Goal: Find contact information: Find contact information

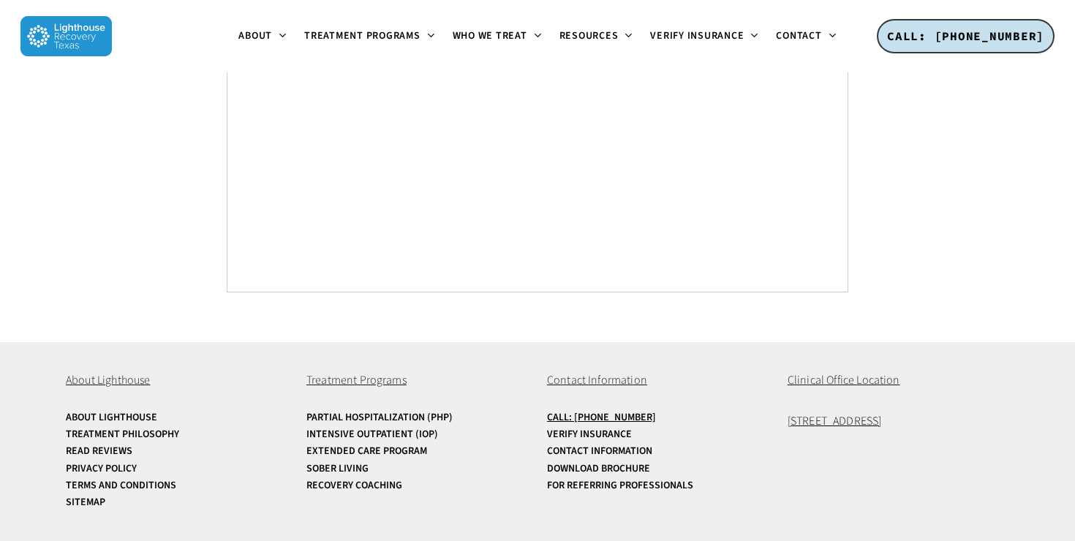
scroll to position [5636, 0]
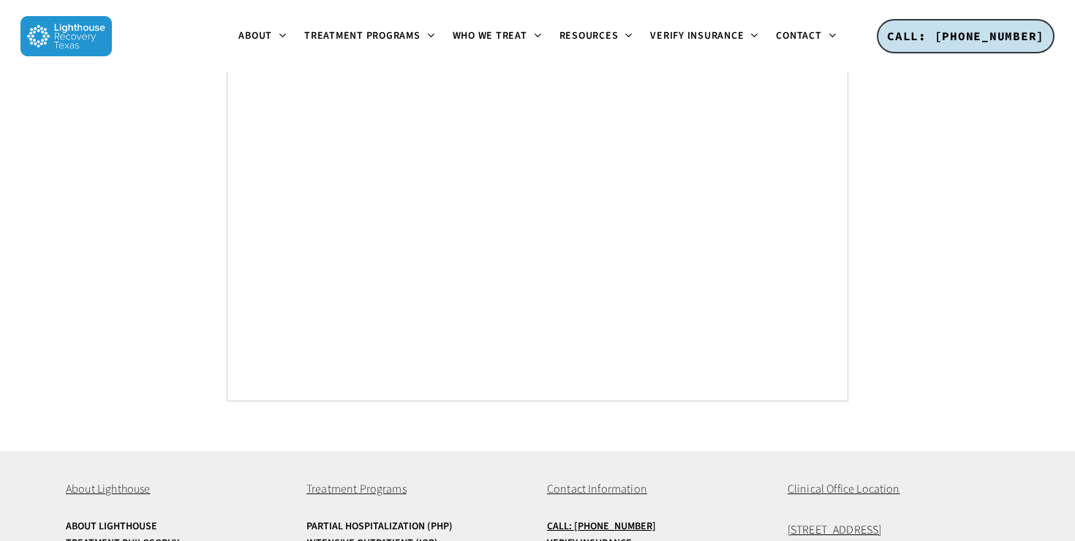
drag, startPoint x: 776, startPoint y: 421, endPoint x: 998, endPoint y: 417, distance: 222.4
click at [998, 451] on div "About Lighthouse About Lighthouse Treatment Philosophy Read Reviews Privacy Pol…" at bounding box center [538, 550] width 944 height 199
click at [998, 522] on p "[STREET_ADDRESS]" at bounding box center [899, 531] width 222 height 19
click at [810, 481] on span "Clinical Office Location" at bounding box center [844, 489] width 113 height 16
click at [752, 481] on p "Contact Information" at bounding box center [658, 490] width 222 height 19
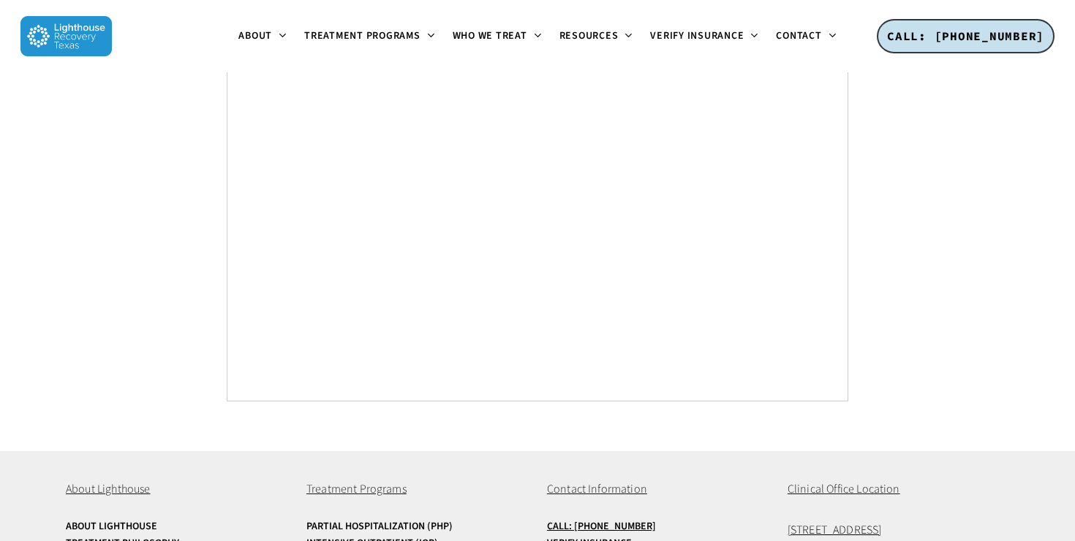
drag, startPoint x: 783, startPoint y: 419, endPoint x: 944, endPoint y: 420, distance: 160.2
click at [944, 451] on div "About Lighthouse About Lighthouse Treatment Philosophy Read Reviews Privacy Pol…" at bounding box center [538, 550] width 944 height 199
copy span "[STREET_ADDRESS]"
click at [521, 522] on link "Partial Hospitalization (PHP)" at bounding box center [417, 527] width 222 height 11
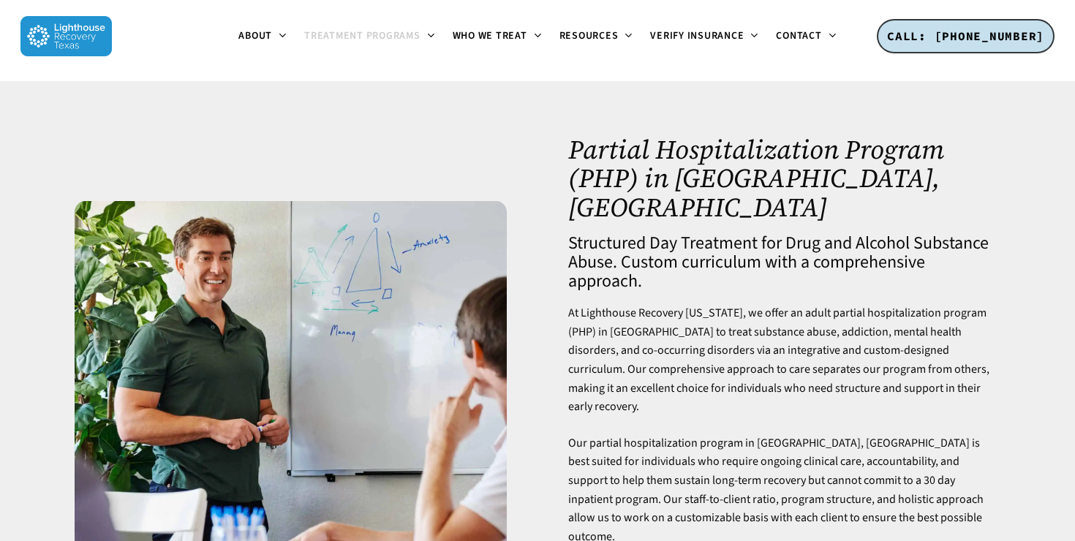
click at [524, 402] on div at bounding box center [291, 417] width 494 height 564
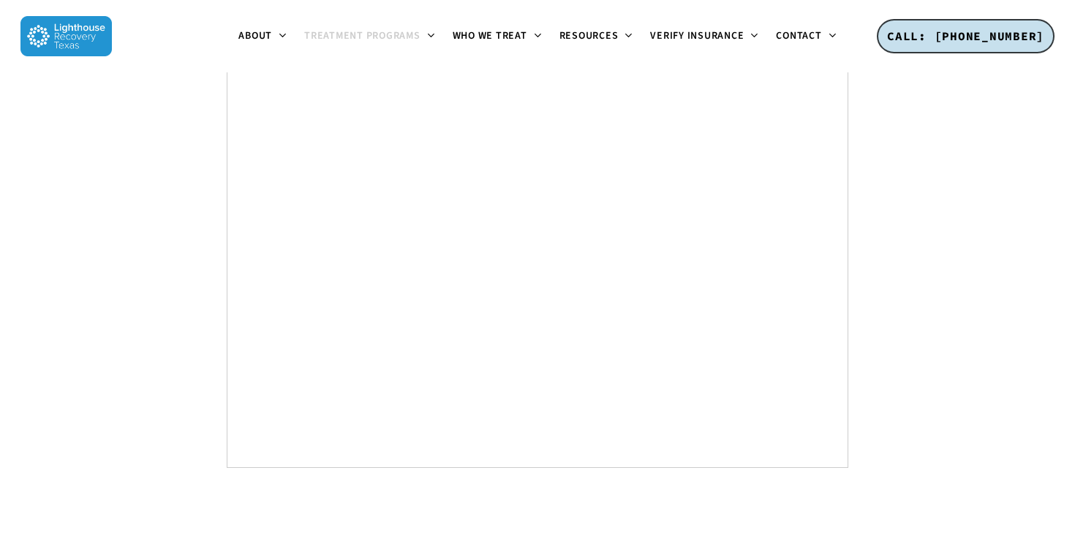
scroll to position [9138, 0]
drag, startPoint x: 523, startPoint y: 394, endPoint x: 634, endPoint y: 456, distance: 127.0
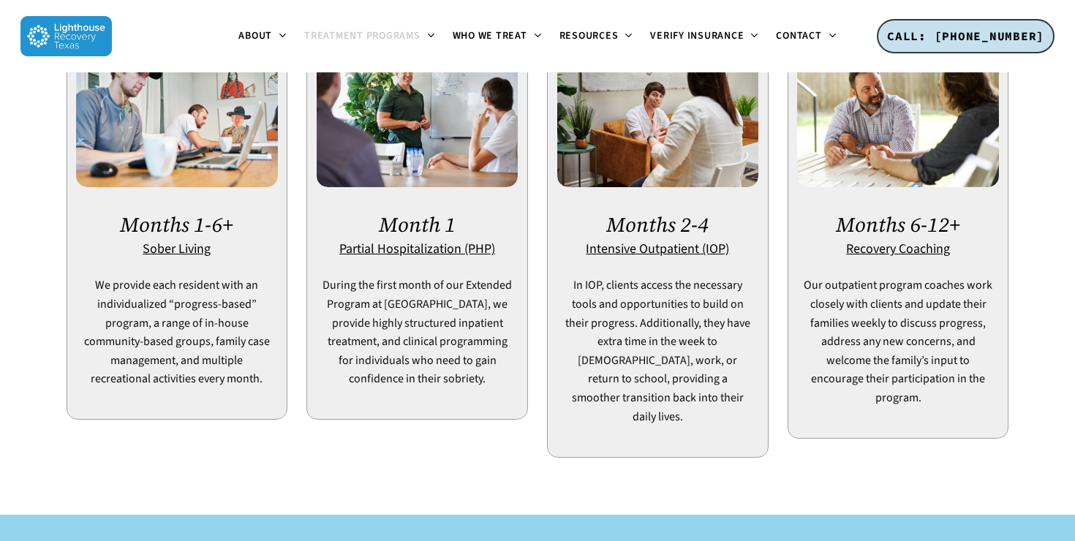
click at [543, 483] on div at bounding box center [537, 490] width 943 height 15
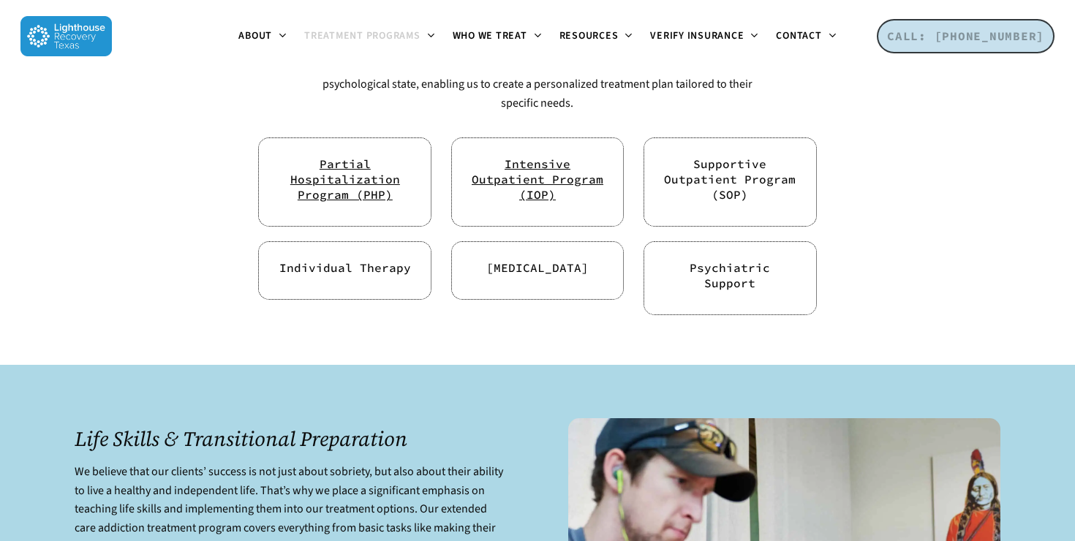
scroll to position [2964, 0]
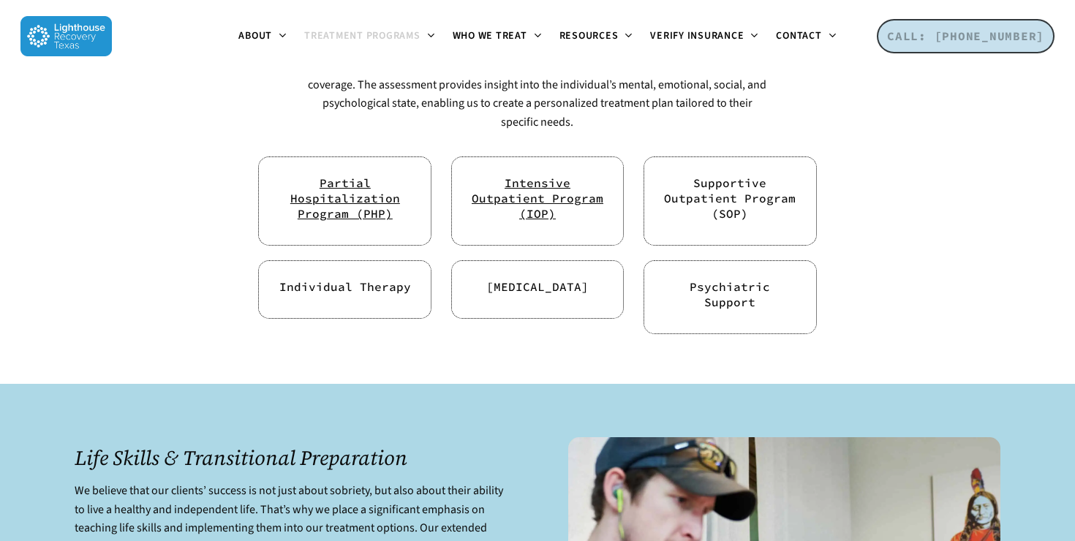
click at [964, 38] on span "CALL: [PHONE_NUMBER]" at bounding box center [965, 36] width 157 height 15
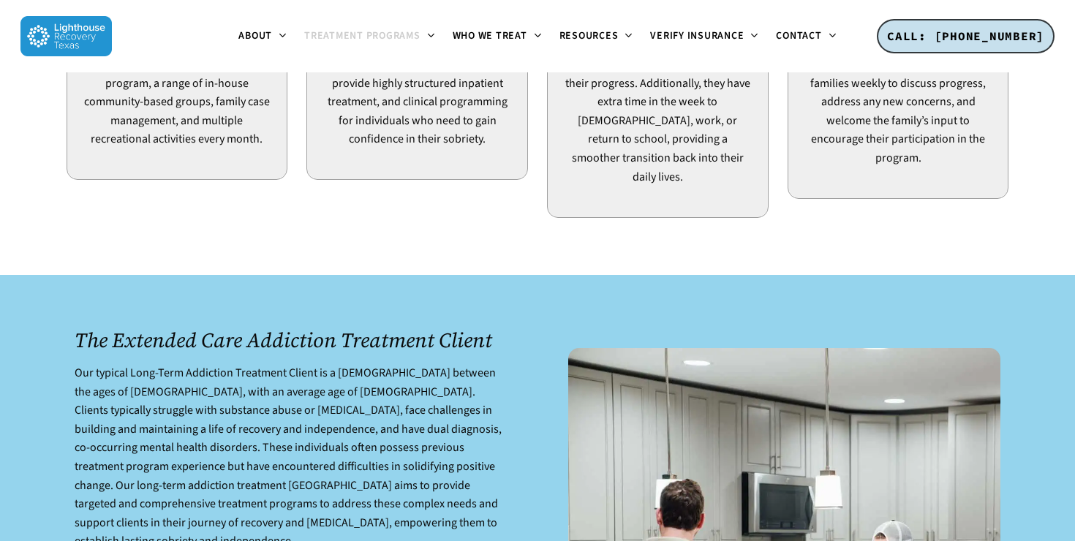
scroll to position [888, 0]
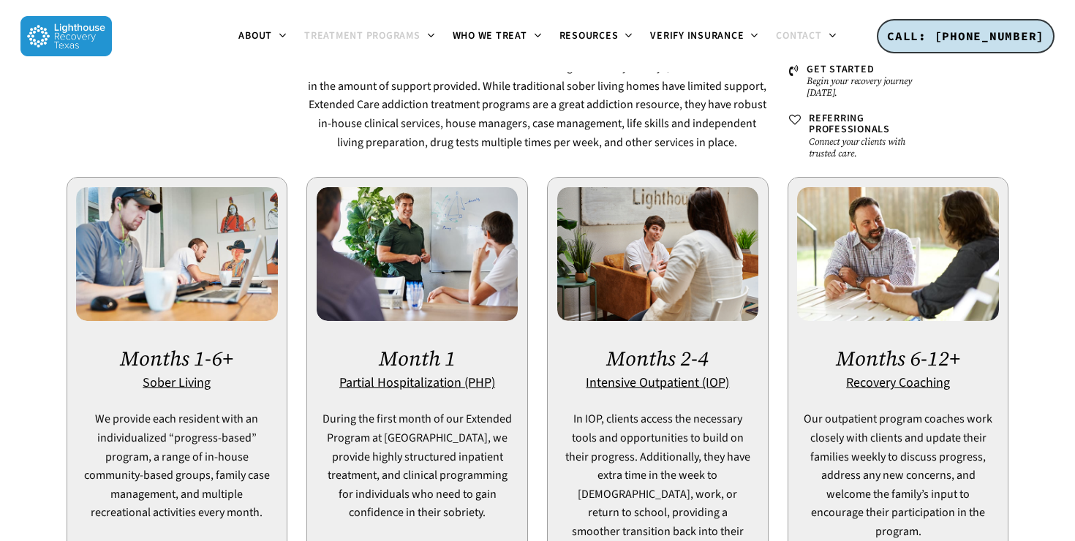
click at [807, 29] on span "Contact" at bounding box center [798, 36] width 45 height 15
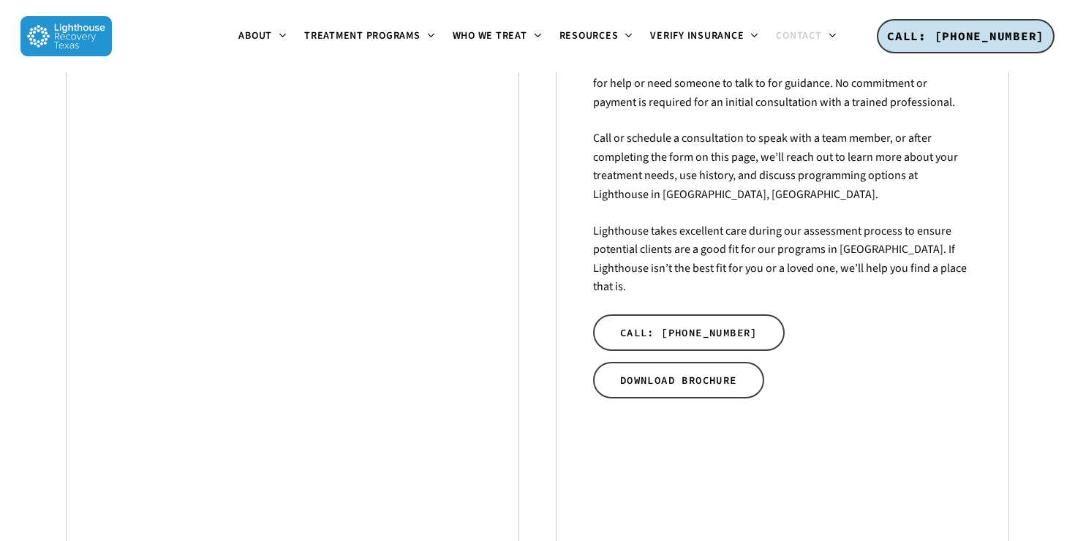
scroll to position [408, 0]
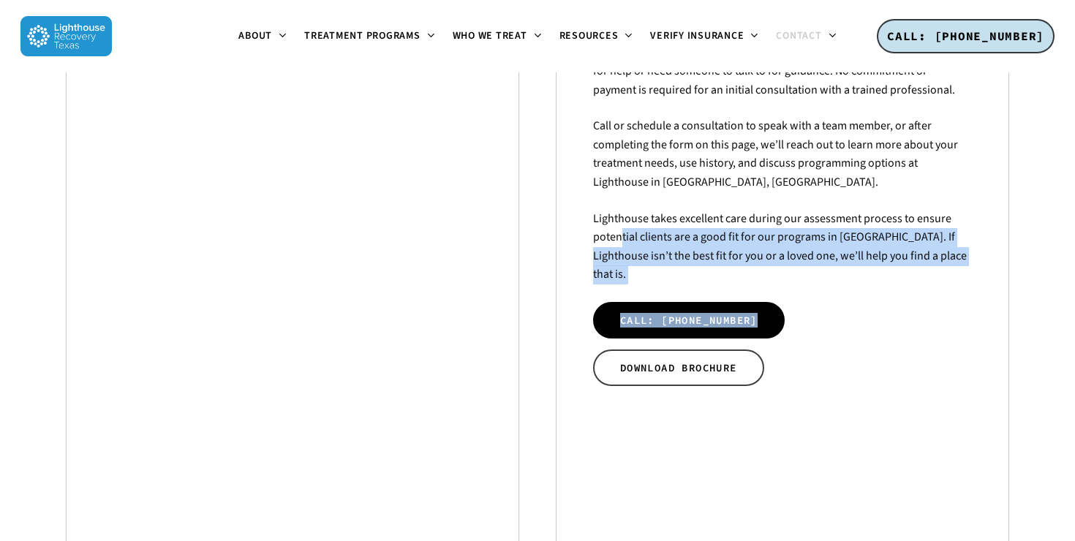
drag, startPoint x: 622, startPoint y: 243, endPoint x: 774, endPoint y: 303, distance: 162.9
click at [775, 304] on div "How to get started with Lighthouse. We are honored to help in any way we can. P…" at bounding box center [782, 359] width 379 height 689
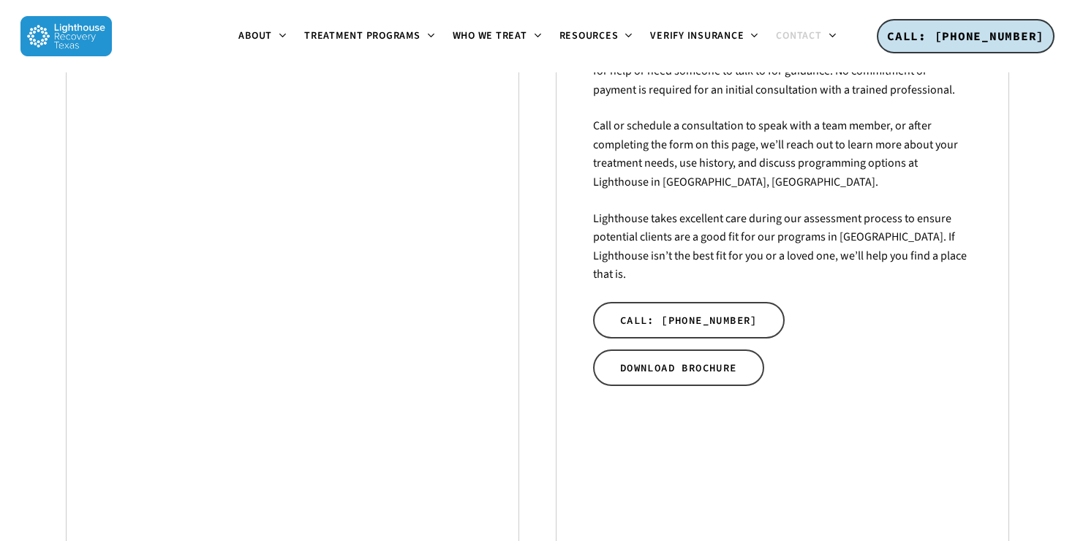
click at [848, 281] on div "How to get started with Lighthouse. We are honored to help in any way we can. P…" at bounding box center [782, 359] width 379 height 689
drag, startPoint x: 921, startPoint y: 255, endPoint x: 874, endPoint y: 301, distance: 65.7
click at [874, 301] on div "How to get started with Lighthouse. We are honored to help in any way we can. P…" at bounding box center [782, 359] width 379 height 689
copy div "Lighthouse takes excellent care during our assessment process to ensure potenti…"
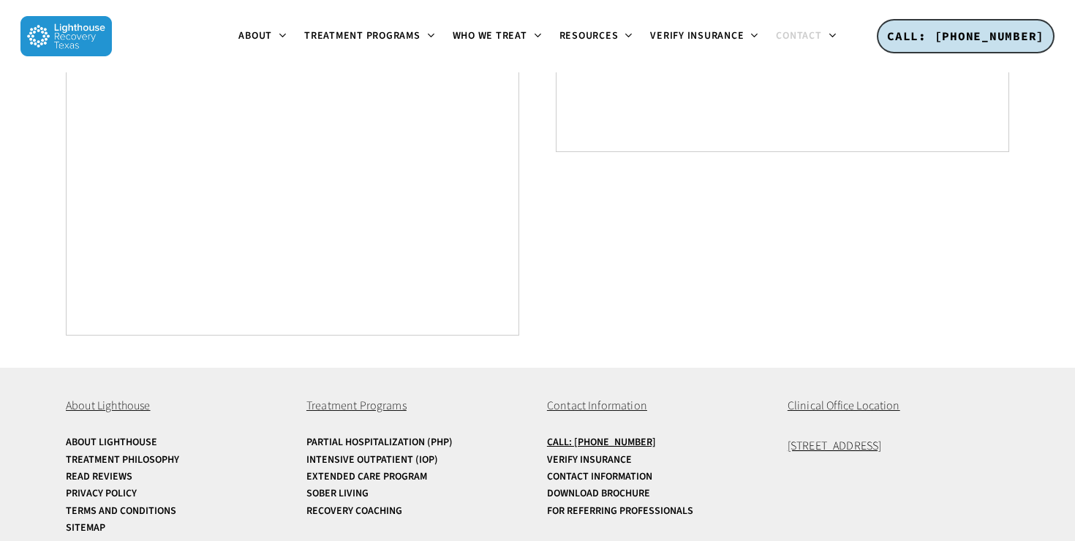
scroll to position [1022, 0]
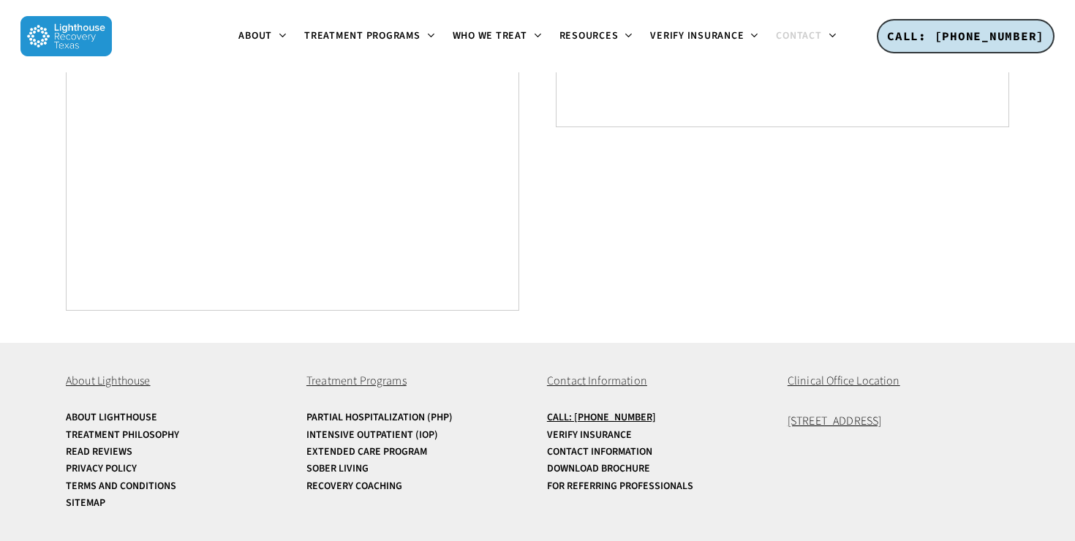
click at [596, 380] on span "Contact Information" at bounding box center [597, 381] width 100 height 16
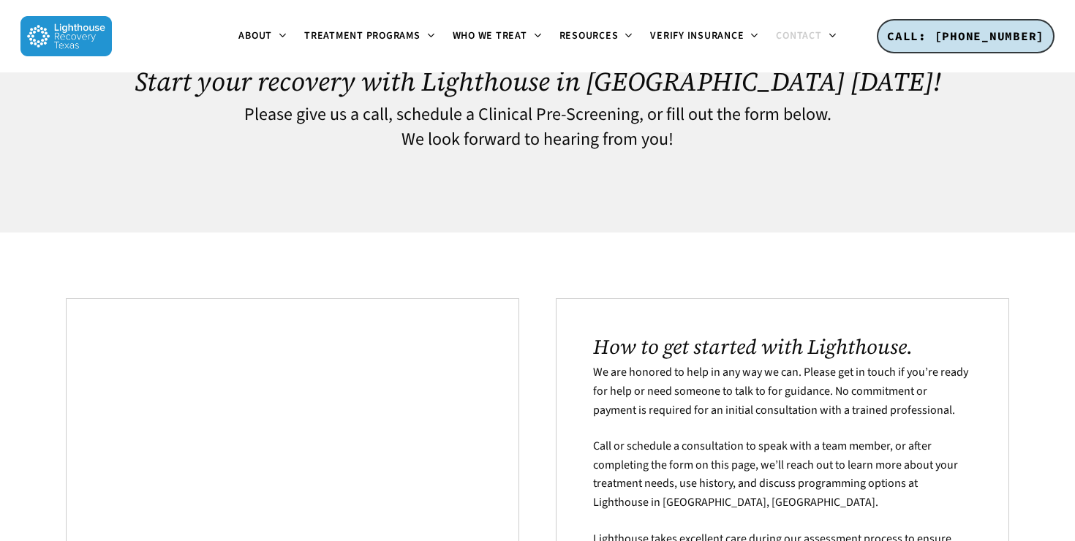
scroll to position [69, 0]
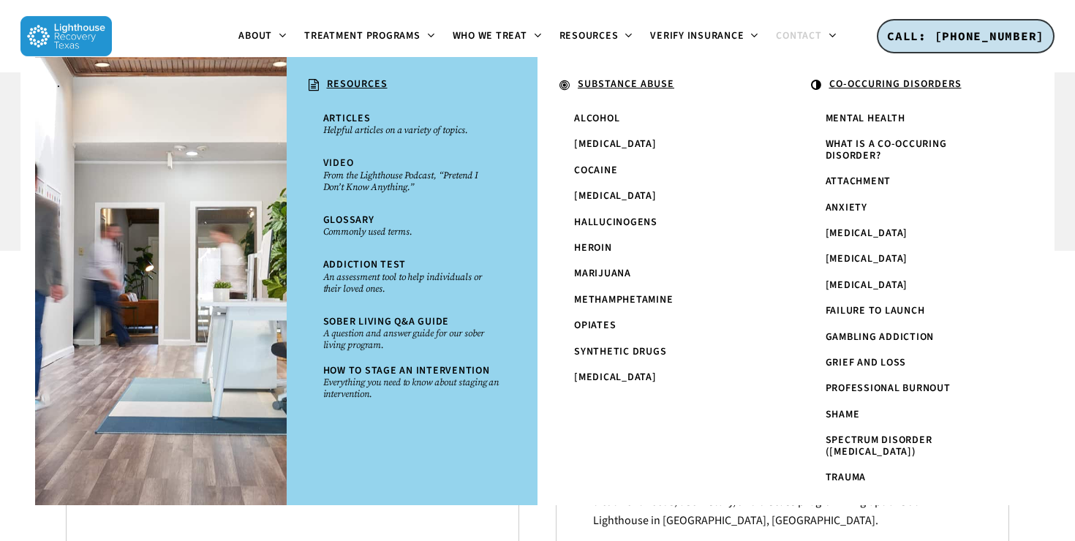
click at [64, 42] on img at bounding box center [65, 36] width 91 height 40
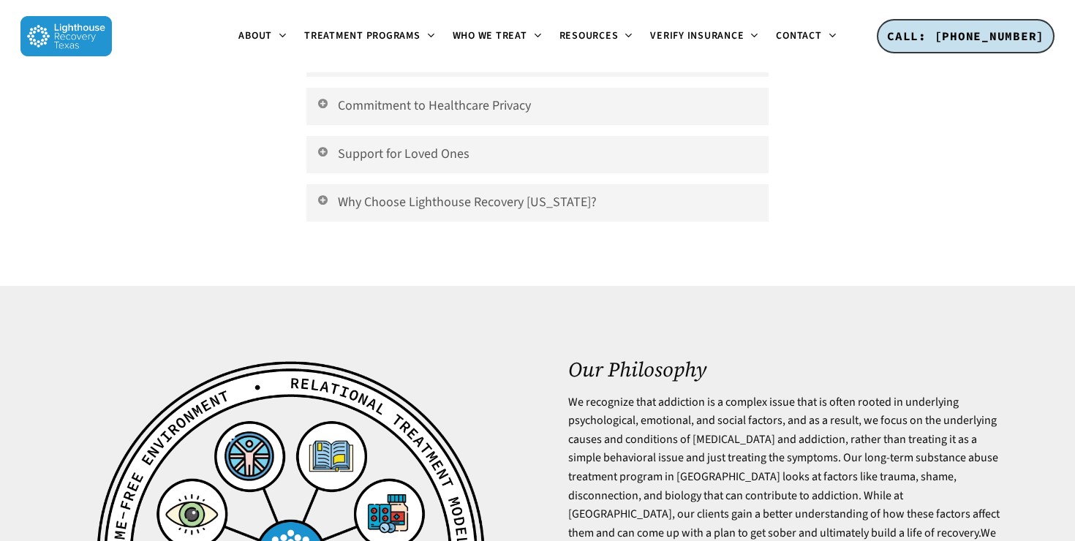
scroll to position [3499, 0]
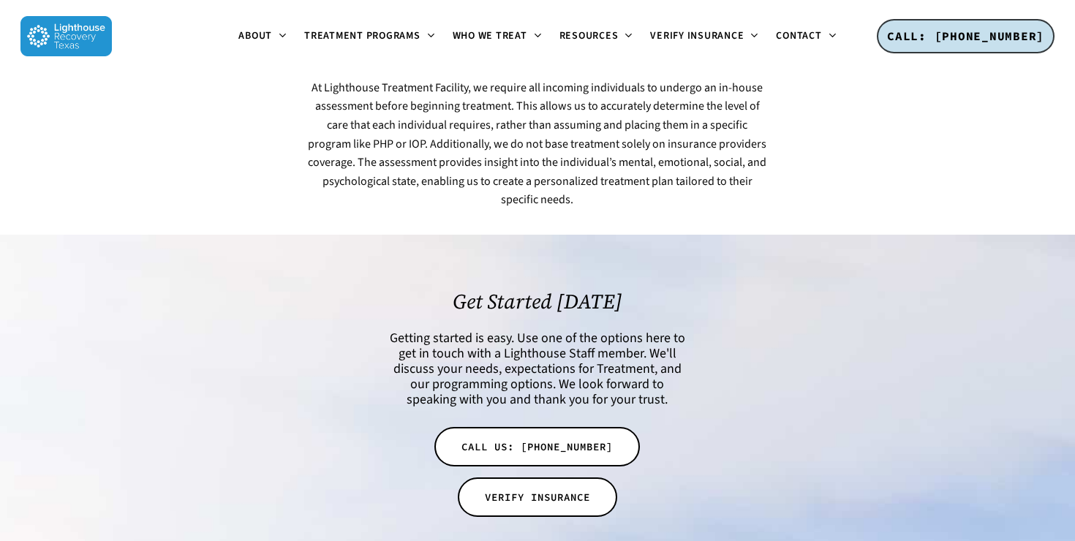
scroll to position [4251, 0]
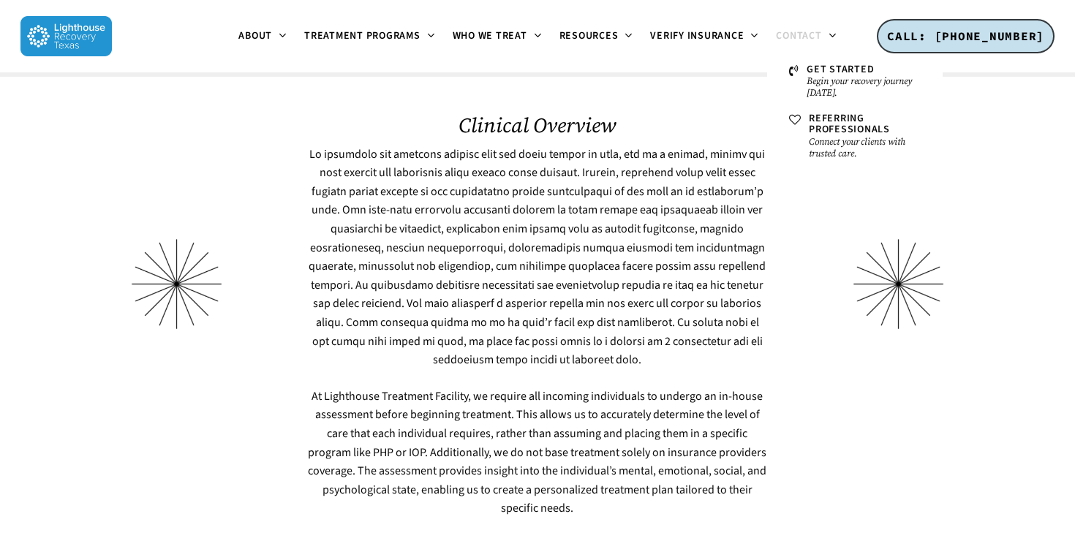
click at [791, 37] on span "Contact" at bounding box center [798, 36] width 45 height 15
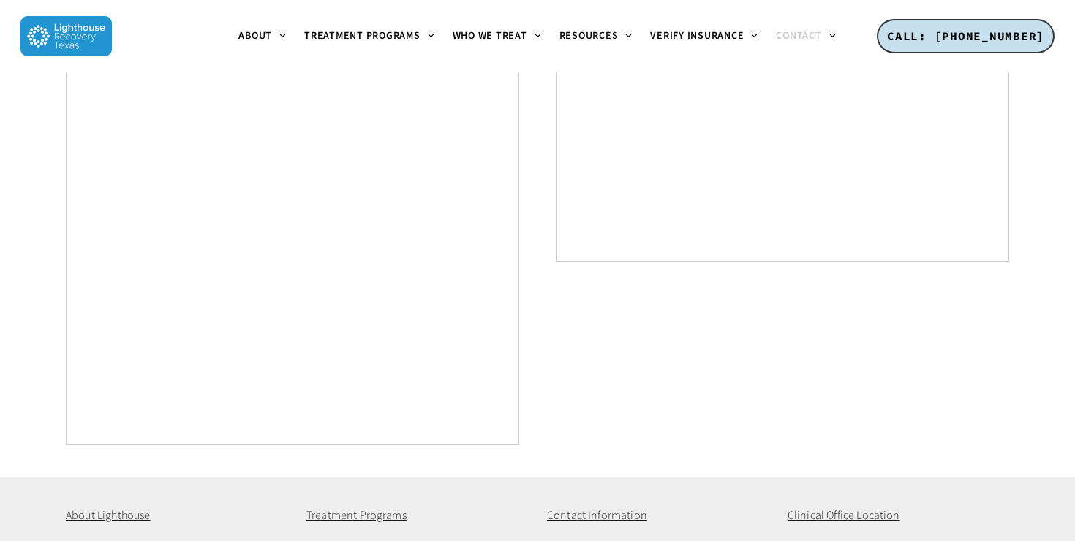
scroll to position [1013, 0]
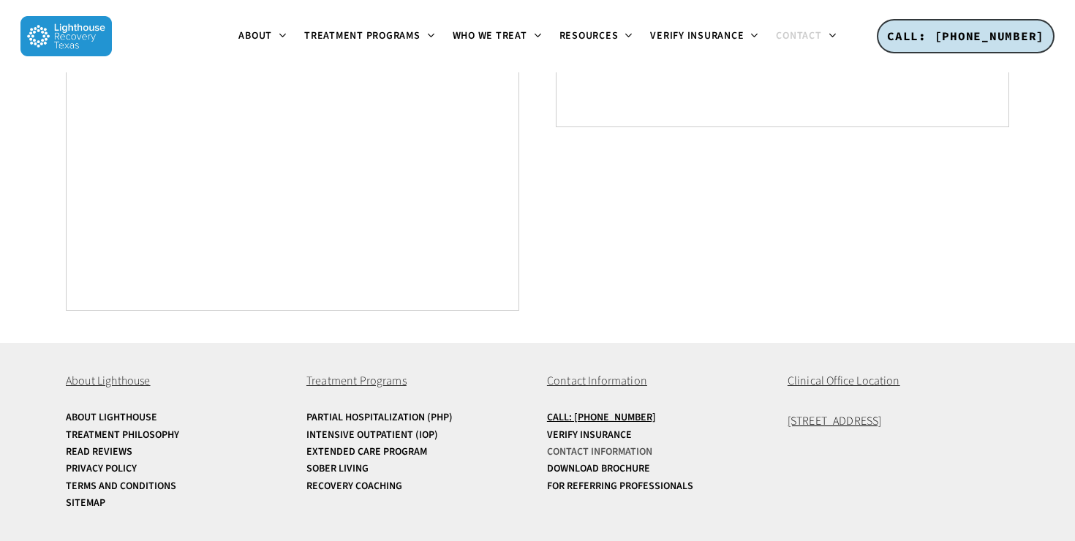
click at [587, 454] on link "Contact Information" at bounding box center [658, 452] width 222 height 11
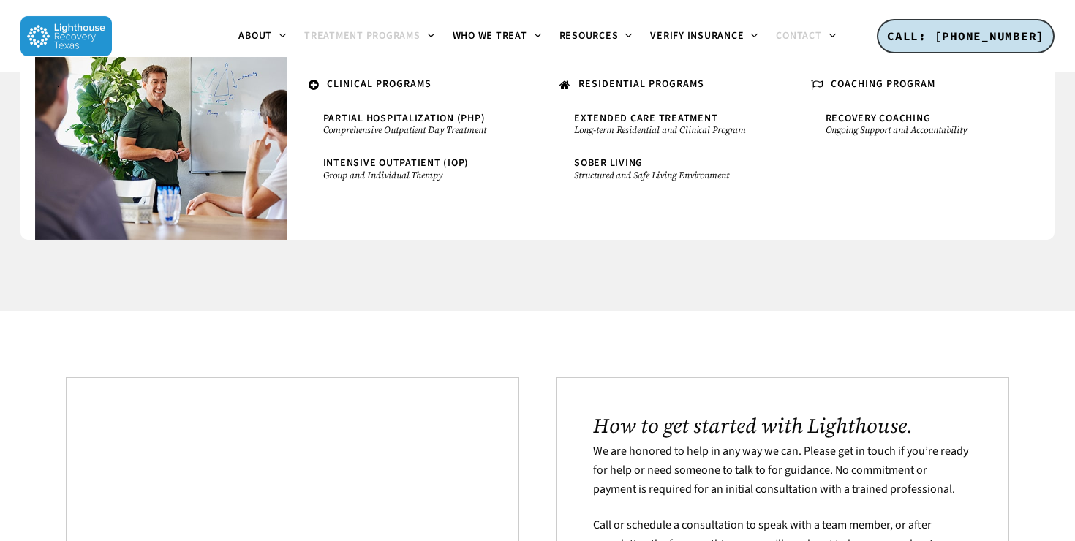
click at [359, 31] on span "Treatment Programs" at bounding box center [362, 36] width 116 height 15
click at [345, 36] on span "Treatment Programs" at bounding box center [362, 36] width 116 height 15
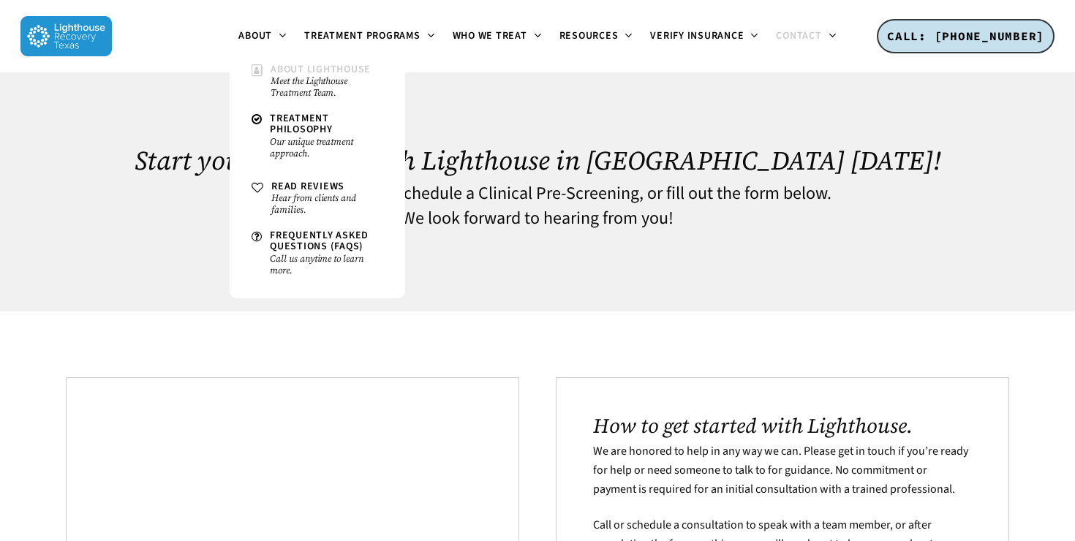
click at [296, 77] on small "Meet the Lighthouse Treatment Team." at bounding box center [327, 86] width 113 height 23
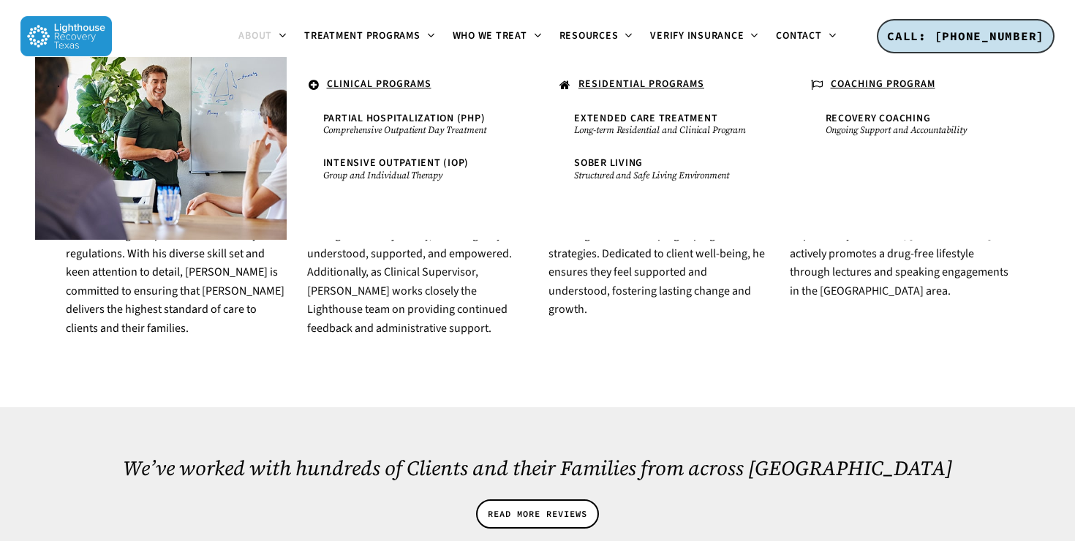
scroll to position [1630, 0]
